Goal: Transaction & Acquisition: Download file/media

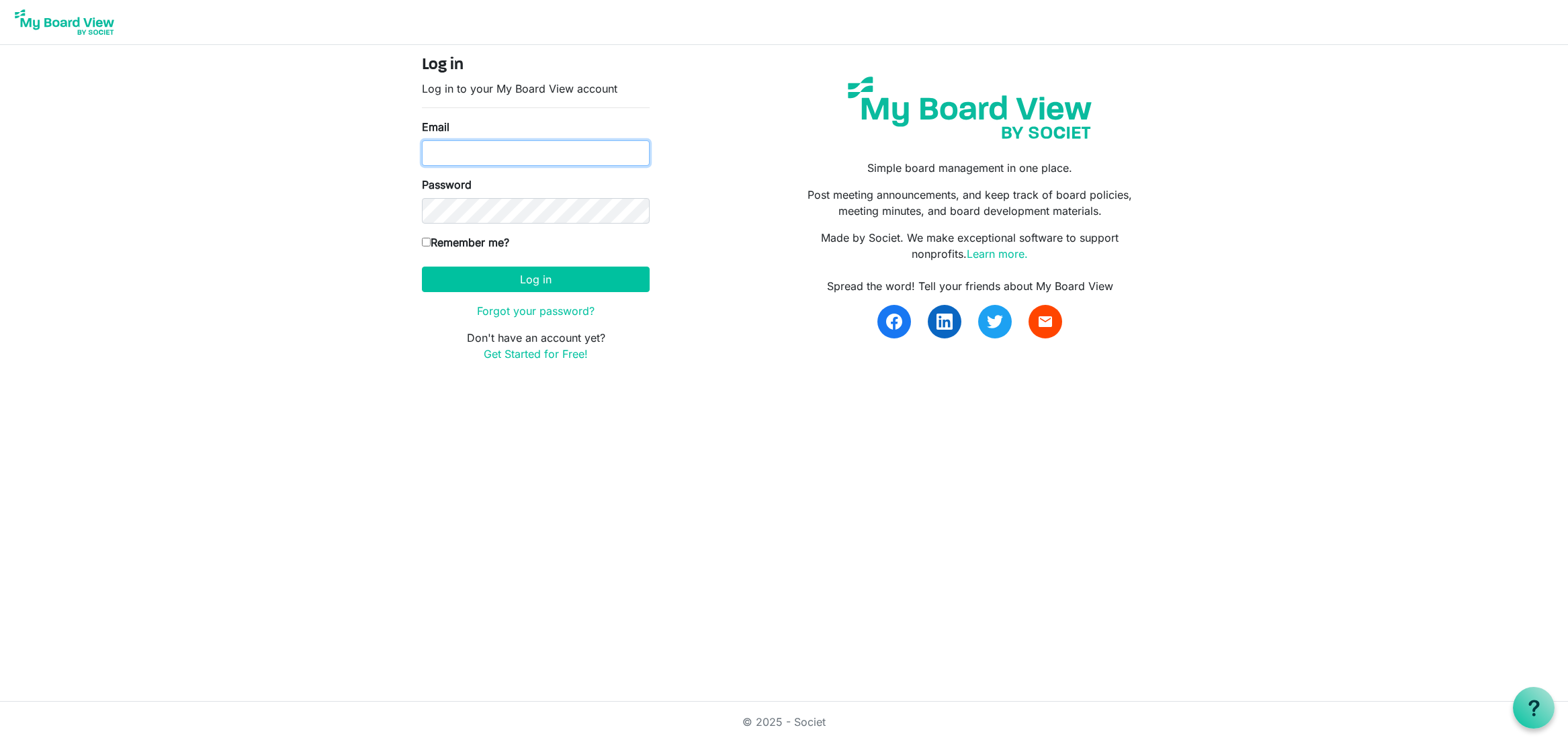
type input "soletroncosof@gmail.com"
click at [551, 283] on button "Log in" at bounding box center [536, 279] width 228 height 26
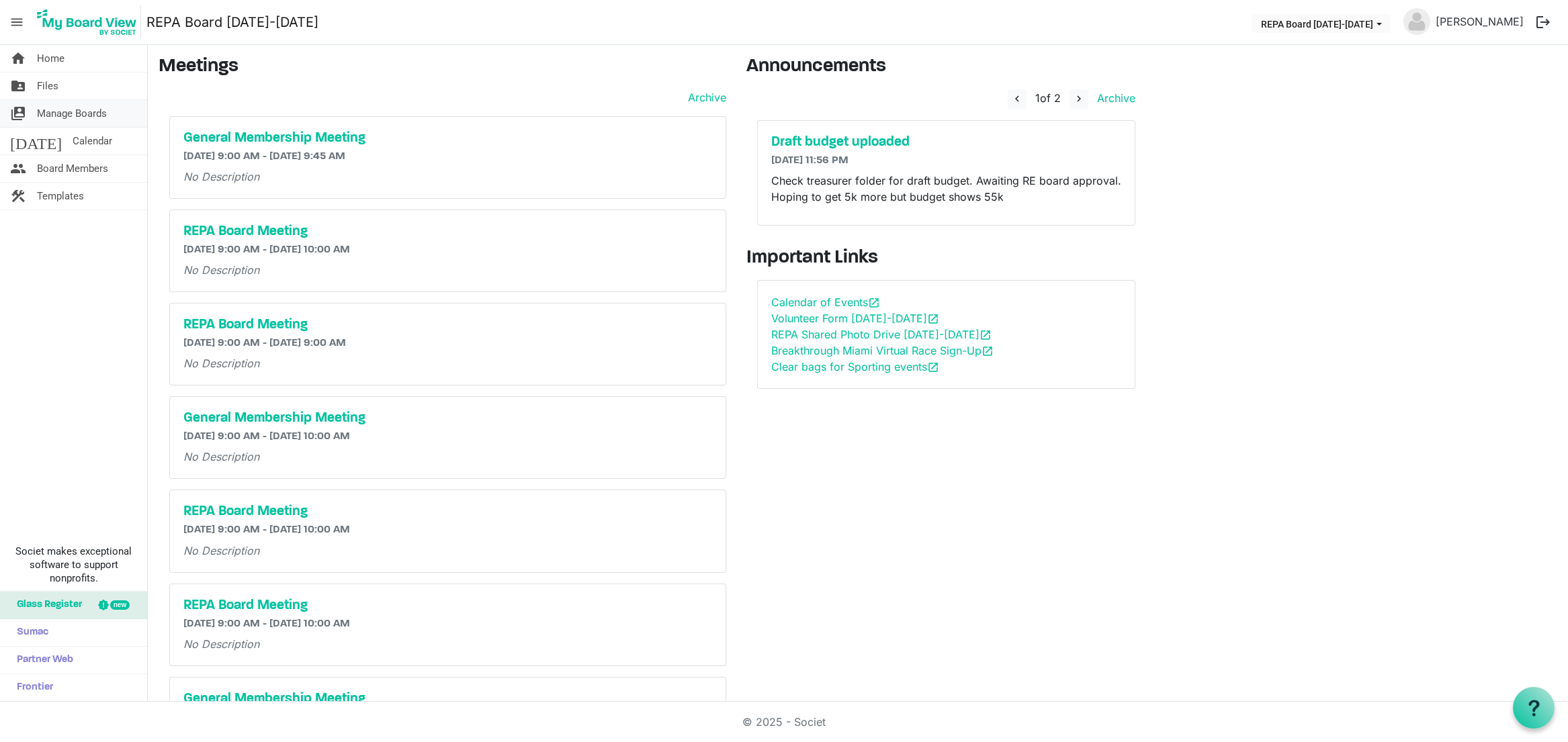
scroll to position [5, 0]
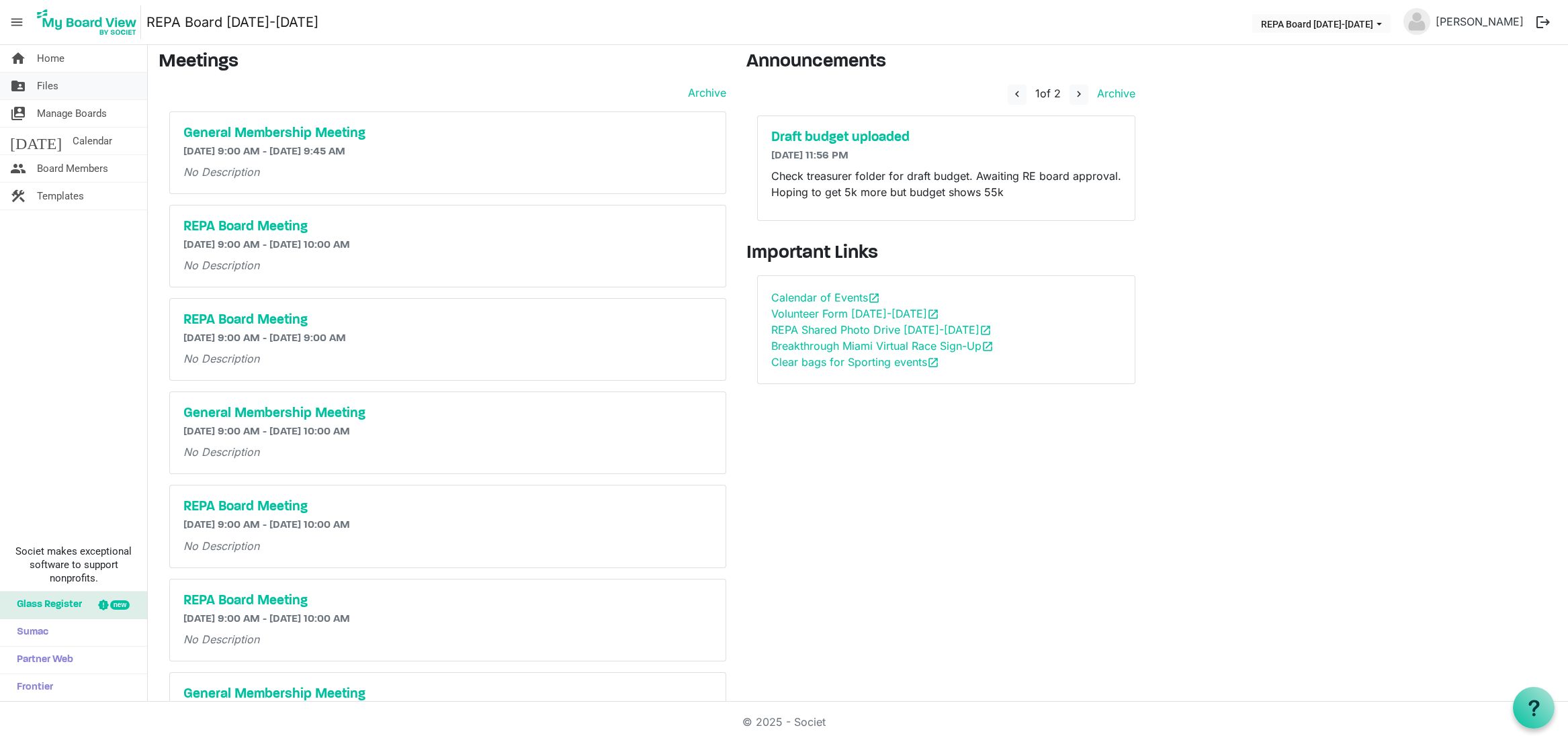
click at [35, 83] on link "folder_shared Files" at bounding box center [73, 85] width 147 height 27
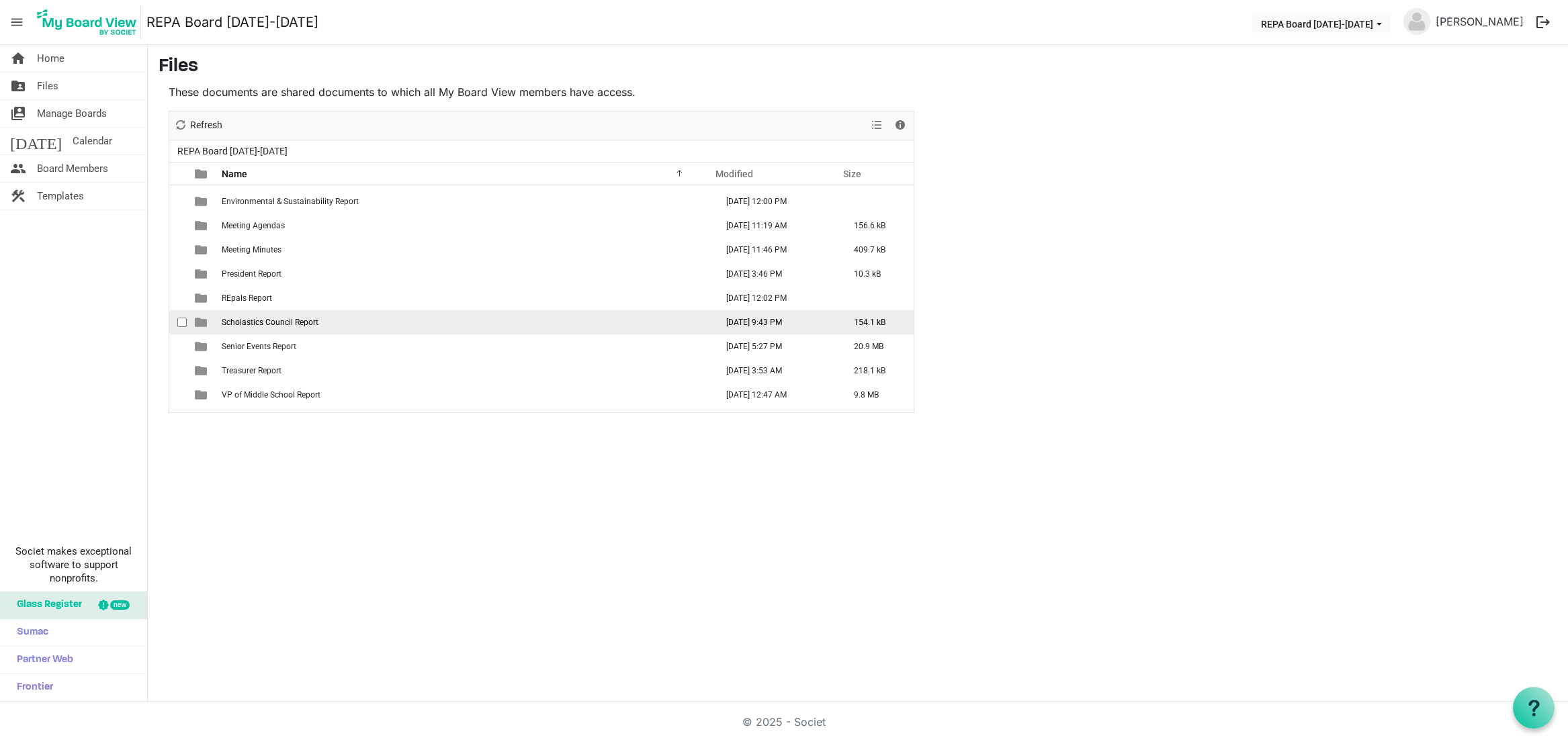
scroll to position [130, 0]
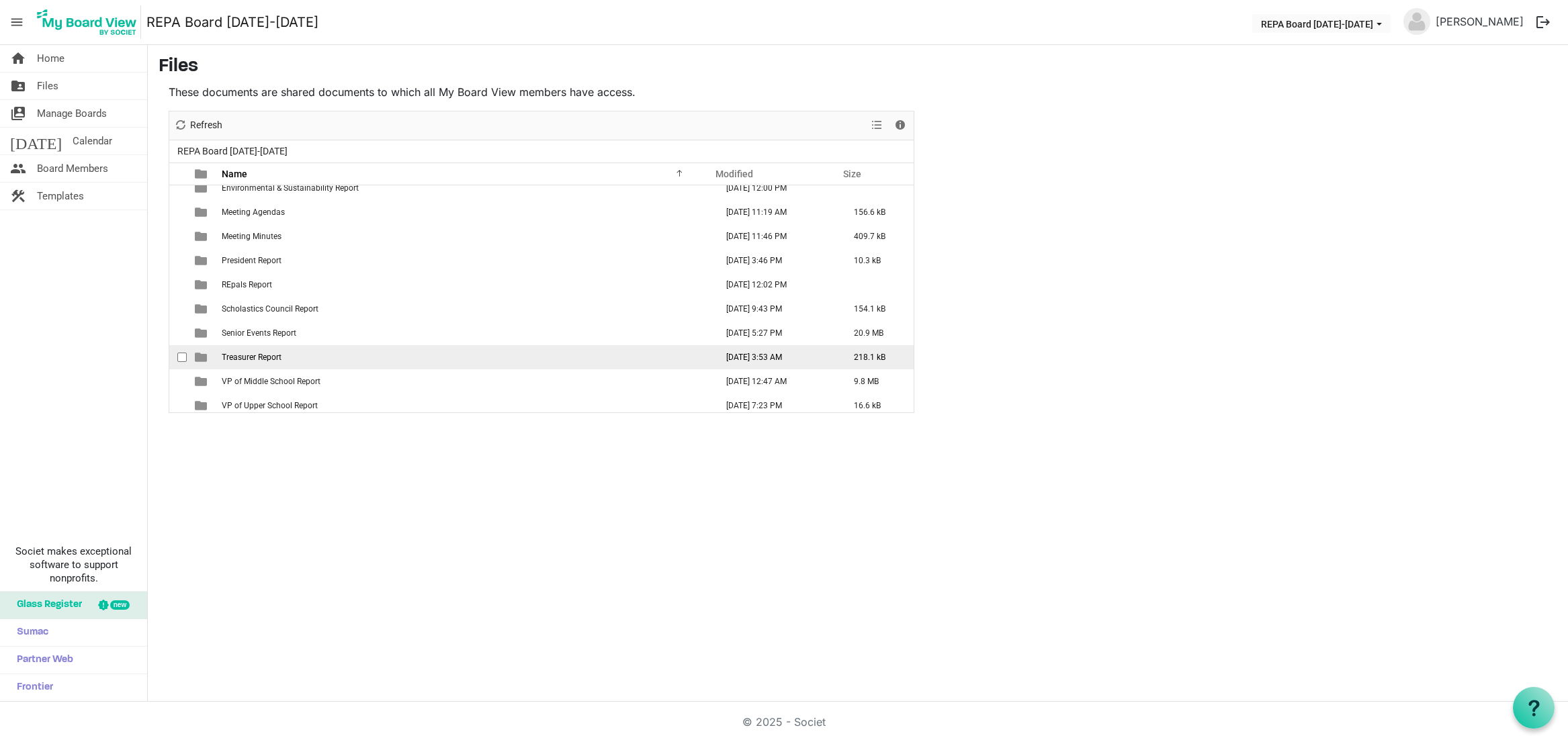
click at [239, 354] on span "Treasurer Report" at bounding box center [252, 357] width 59 height 9
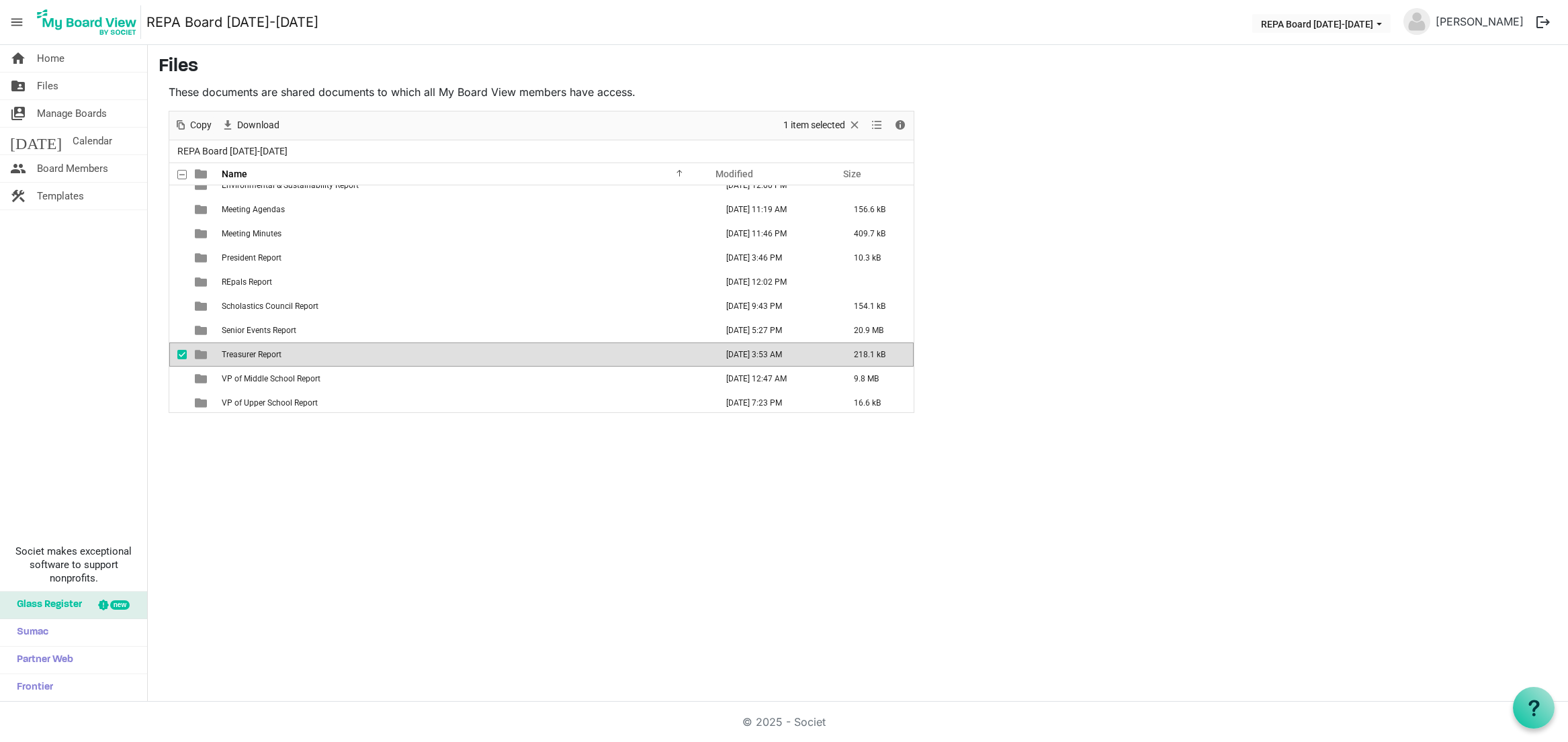
click at [195, 355] on span "is template cell column header type" at bounding box center [201, 355] width 12 height 12
click at [182, 352] on span "checkbox" at bounding box center [181, 351] width 9 height 9
click at [257, 126] on span "Download" at bounding box center [258, 125] width 45 height 17
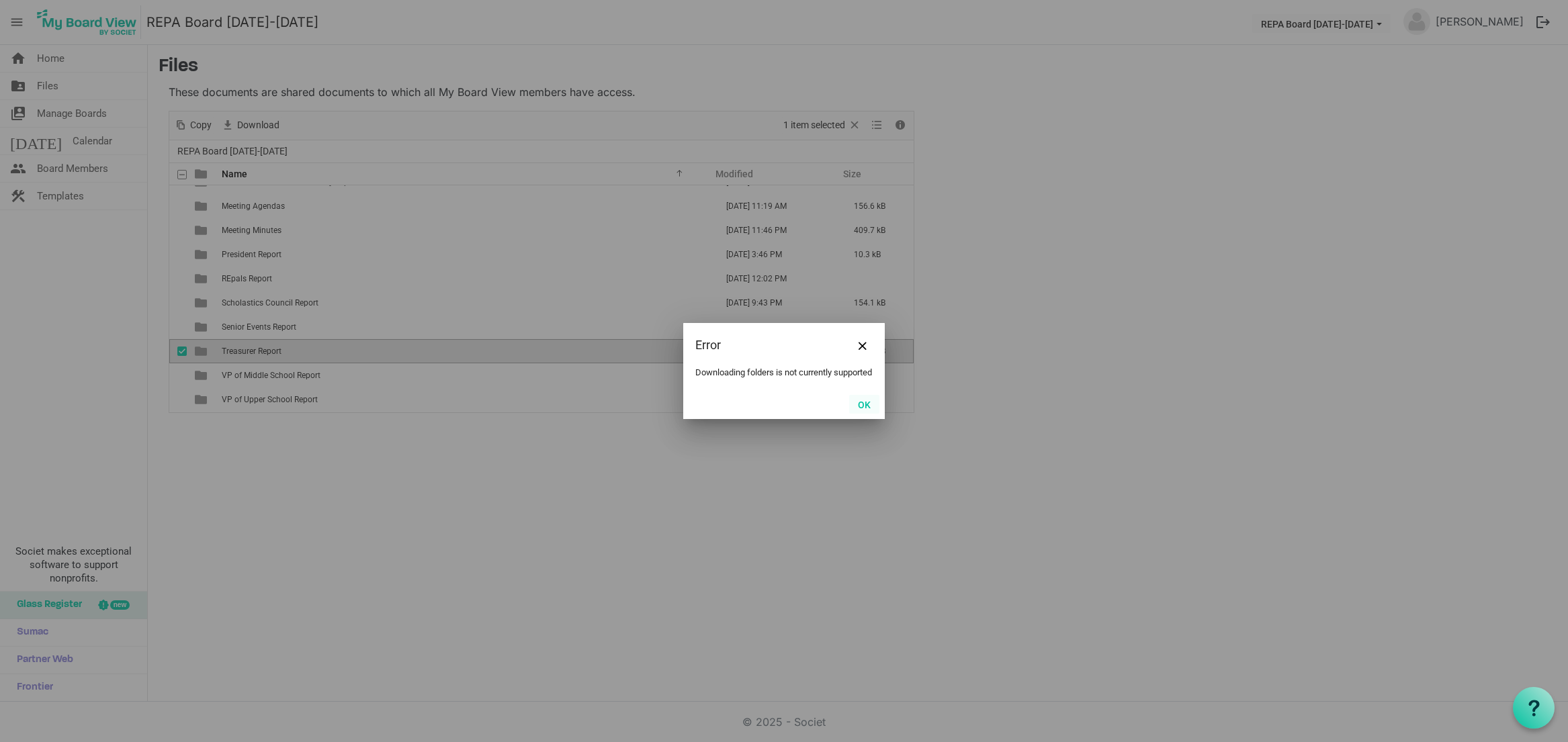
click at [866, 410] on button "OK" at bounding box center [864, 404] width 31 height 19
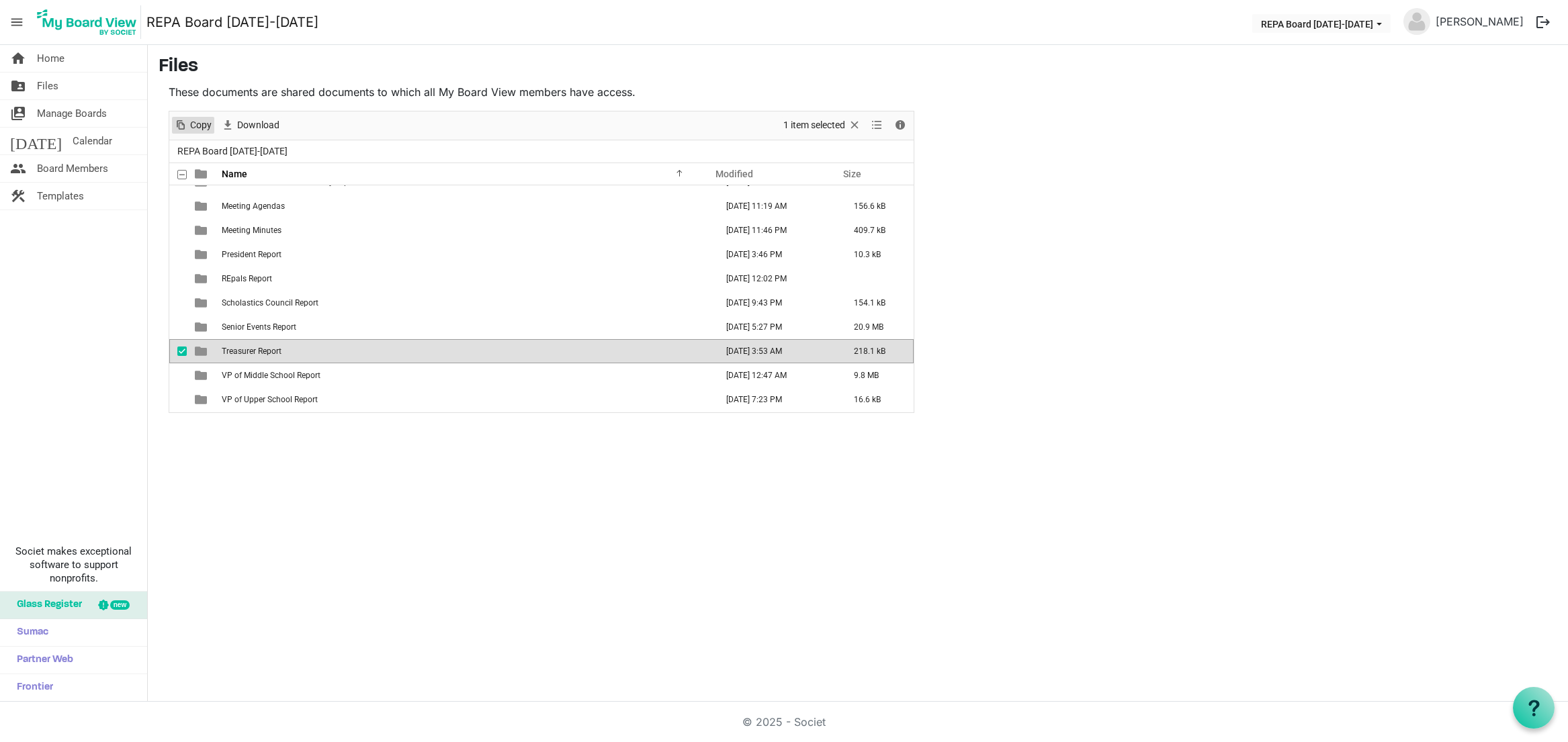
click at [195, 124] on span "Copy" at bounding box center [200, 125] width 24 height 17
click at [240, 125] on span "Download" at bounding box center [258, 125] width 45 height 17
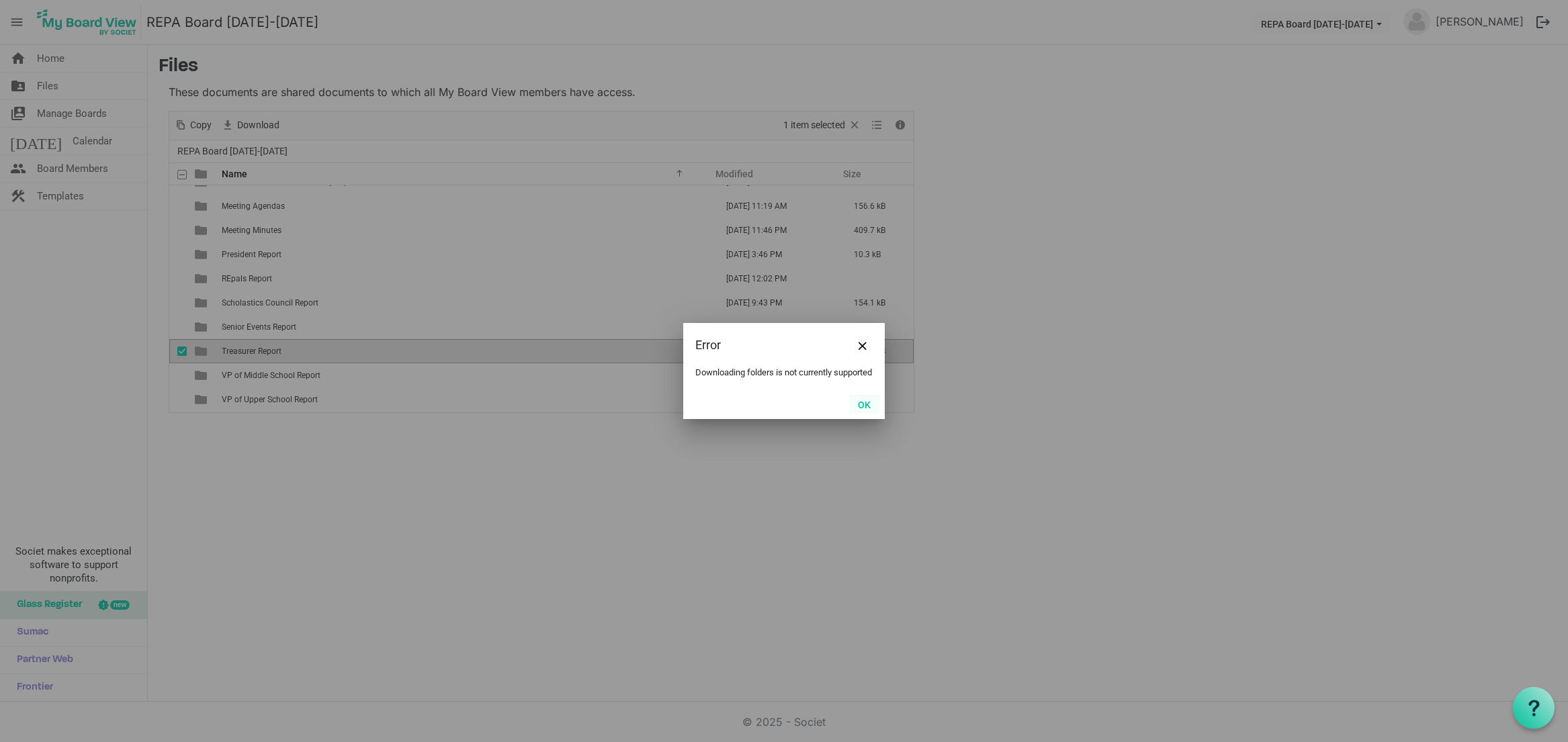
click at [877, 414] on button "OK" at bounding box center [864, 404] width 31 height 19
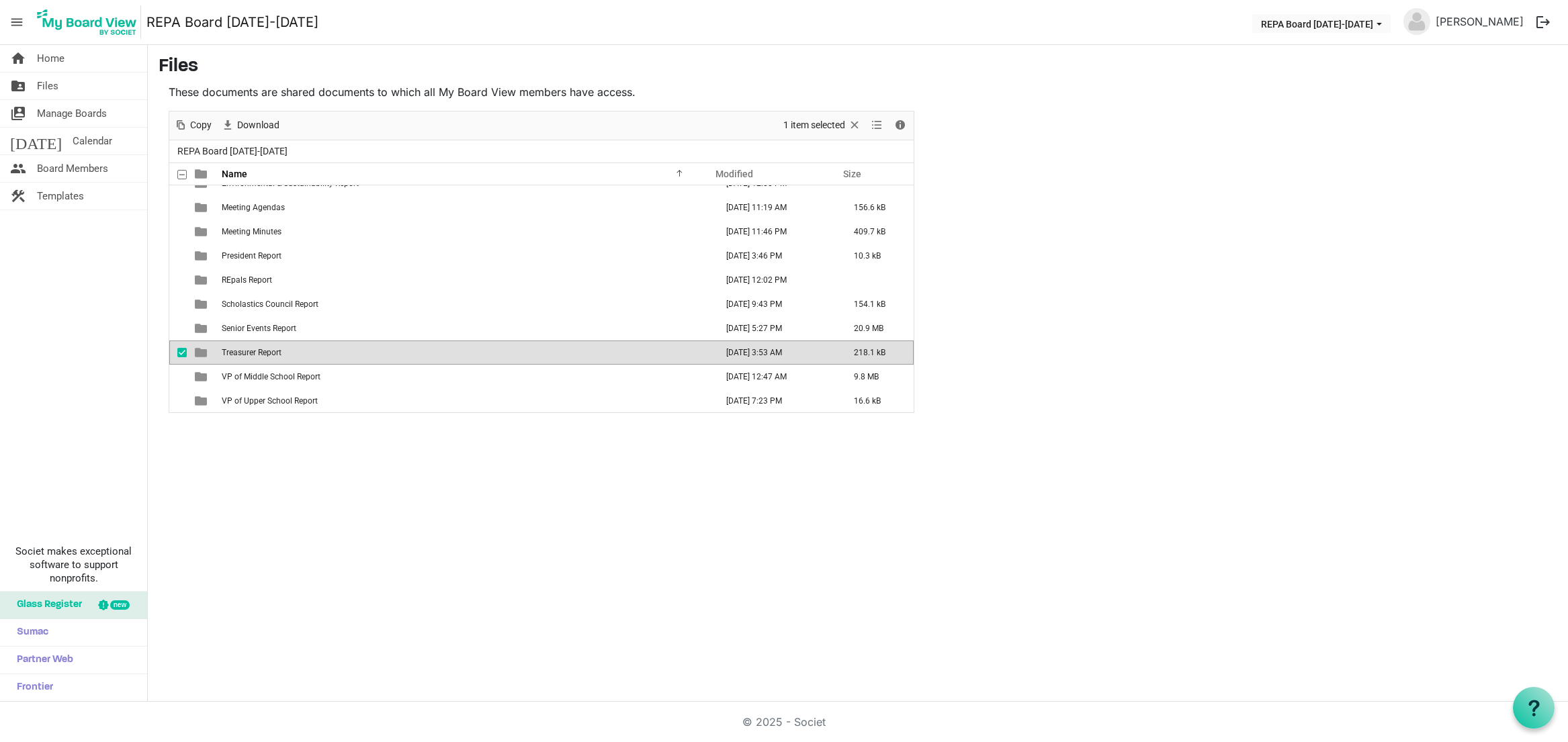
click at [237, 357] on span "Treasurer Report" at bounding box center [252, 352] width 59 height 9
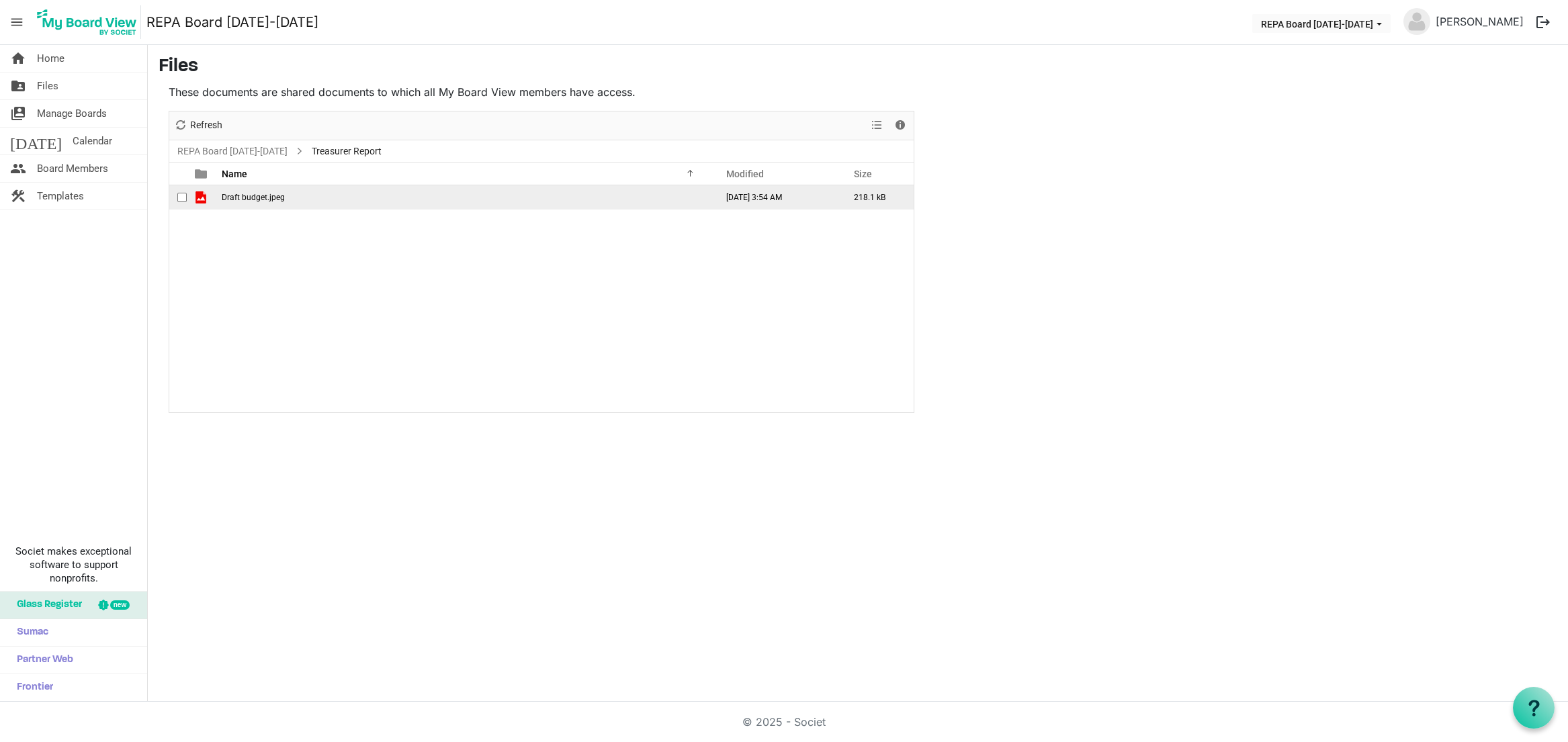
click at [255, 193] on span "Draft budget.jpeg" at bounding box center [254, 197] width 63 height 9
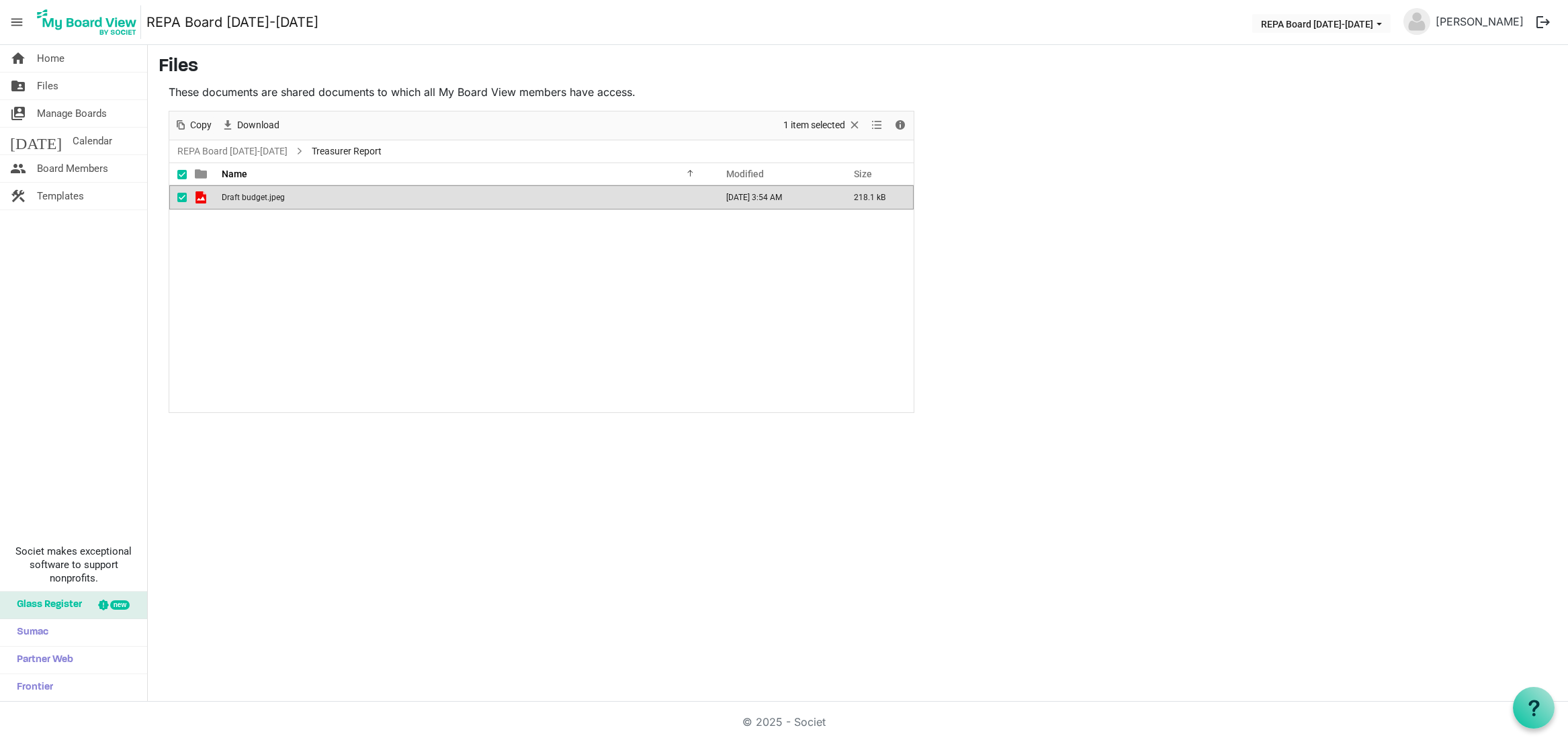
click at [255, 193] on span "Draft budget.jpeg" at bounding box center [254, 197] width 63 height 9
